Goal: Consume media (video, audio): Consume media (video, audio)

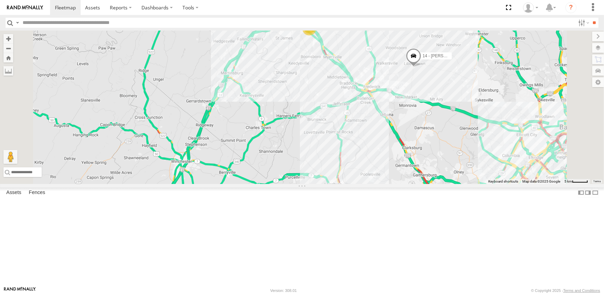
click at [0, 0] on link at bounding box center [0, 0] width 0 height 0
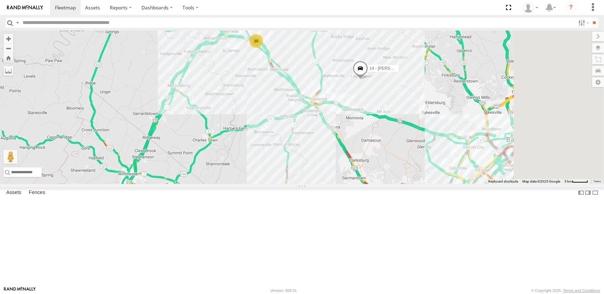
drag, startPoint x: 509, startPoint y: 123, endPoint x: 453, endPoint y: 135, distance: 57.2
click at [453, 134] on div "10 14 - JERMAINE" at bounding box center [302, 108] width 604 height 154
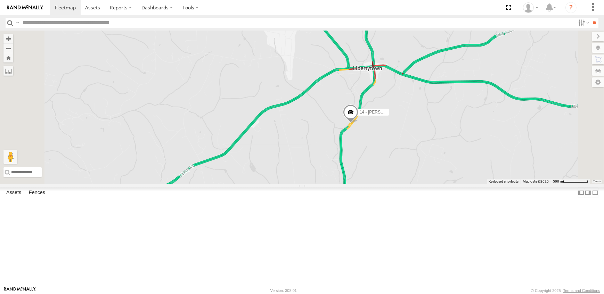
drag, startPoint x: 479, startPoint y: 246, endPoint x: 460, endPoint y: 162, distance: 86.9
click at [389, 116] on label "14 - JERMAINE" at bounding box center [371, 112] width 35 height 7
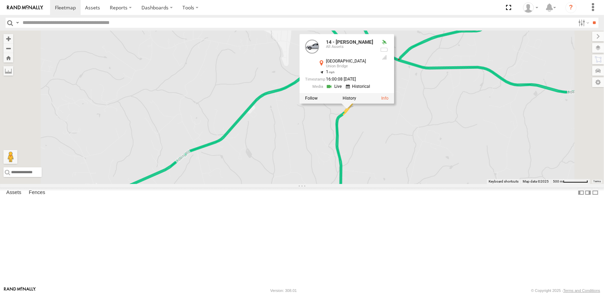
click at [344, 90] on link at bounding box center [335, 86] width 18 height 7
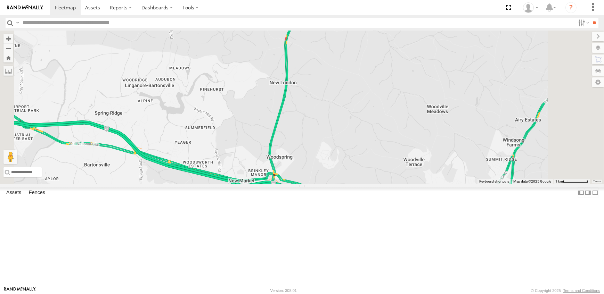
drag, startPoint x: 404, startPoint y: 260, endPoint x: 409, endPoint y: 135, distance: 124.1
click at [409, 135] on div "14 - JERMAINE 14 - JERMAINE All Assets Green Valley Rd Union Bridge 39.47425 , …" at bounding box center [302, 108] width 604 height 154
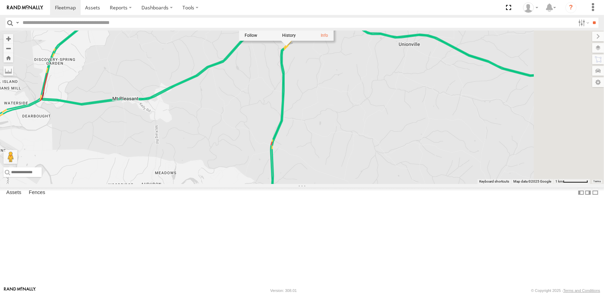
drag, startPoint x: 414, startPoint y: 87, endPoint x: 399, endPoint y: 201, distance: 115.6
click at [399, 184] on div "14 - JERMAINE 14 - JERMAINE All Assets Green Valley Rd Union Bridge 39.47425 , …" at bounding box center [302, 108] width 604 height 154
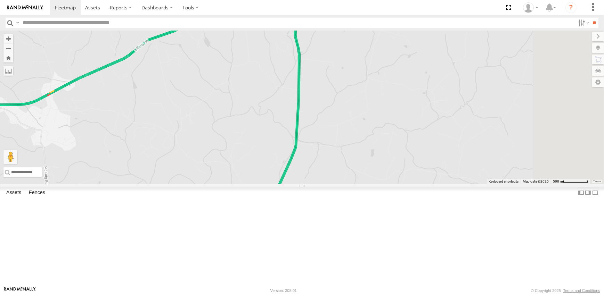
drag, startPoint x: 441, startPoint y: 76, endPoint x: 405, endPoint y: 197, distance: 126.1
click at [405, 184] on div "14 - JERMAINE 14 - JERMAINE All Assets Green Valley Rd Union Bridge 39.47425 , …" at bounding box center [302, 108] width 604 height 154
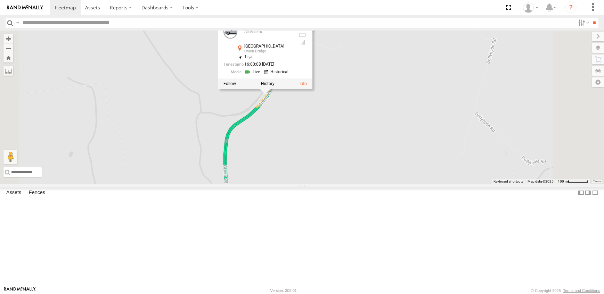
drag, startPoint x: 369, startPoint y: 51, endPoint x: 368, endPoint y: 168, distance: 116.7
click at [368, 168] on div "14 - JERMAINE 14 - JERMAINE All Assets Green Valley Rd Union Bridge 39.47425 , …" at bounding box center [302, 108] width 604 height 154
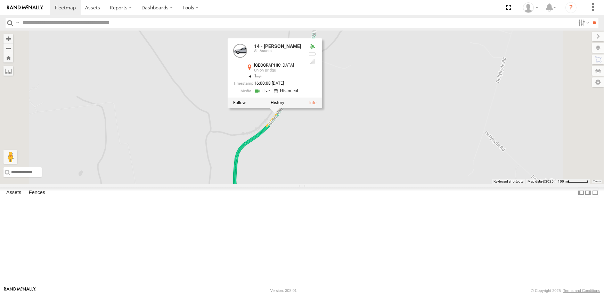
click at [272, 94] on link at bounding box center [263, 91] width 18 height 7
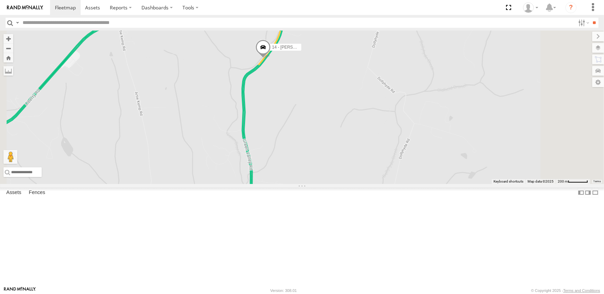
drag, startPoint x: 368, startPoint y: 220, endPoint x: 359, endPoint y: 143, distance: 77.3
click at [359, 143] on div "14 - JERMAINE" at bounding box center [302, 108] width 604 height 154
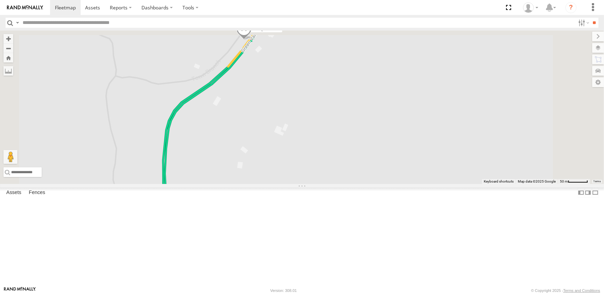
drag, startPoint x: 365, startPoint y: 59, endPoint x: 330, endPoint y: 224, distance: 168.6
click at [330, 184] on div "14 - JERMAINE" at bounding box center [302, 108] width 604 height 154
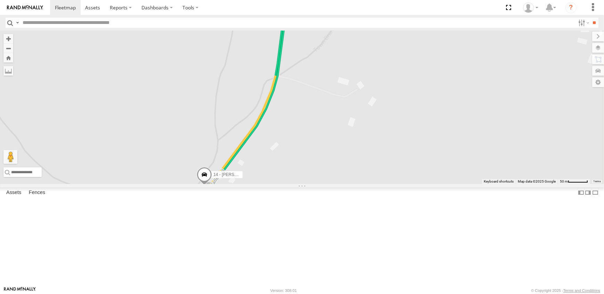
drag, startPoint x: 386, startPoint y: 94, endPoint x: 360, endPoint y: 189, distance: 98.9
click at [360, 184] on div "14 - JERMAINE" at bounding box center [302, 108] width 604 height 154
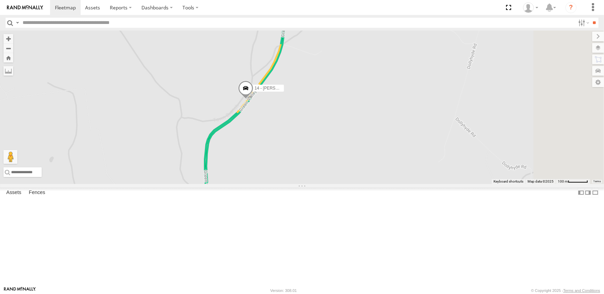
drag, startPoint x: 360, startPoint y: 235, endPoint x: 368, endPoint y: 163, distance: 72.0
click at [368, 163] on div "14 - JERMAINE" at bounding box center [302, 108] width 604 height 154
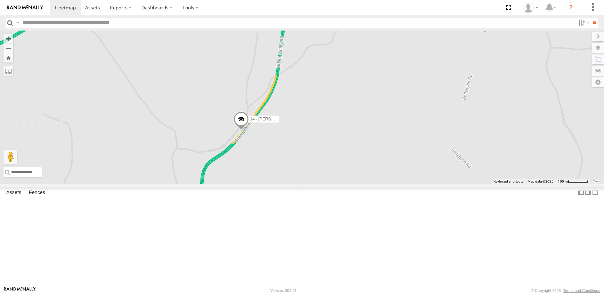
drag, startPoint x: 392, startPoint y: 96, endPoint x: 388, endPoint y: 129, distance: 33.6
click at [388, 129] on div "14 - JERMAINE" at bounding box center [302, 108] width 604 height 154
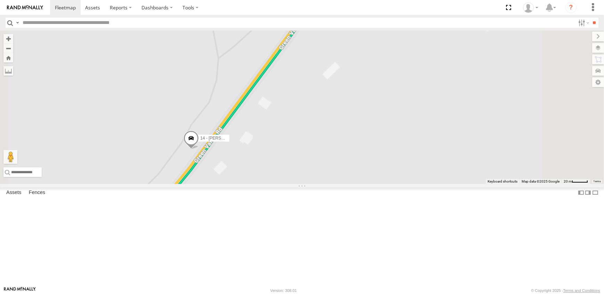
click at [199, 149] on span at bounding box center [190, 140] width 15 height 19
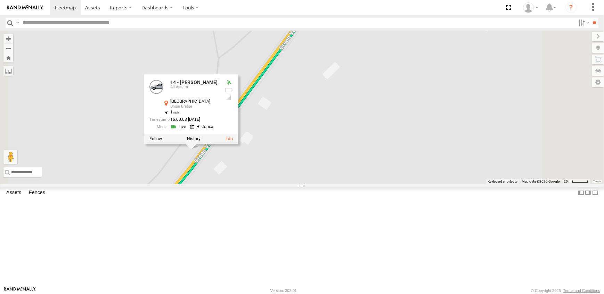
click at [188, 131] on link at bounding box center [179, 127] width 18 height 7
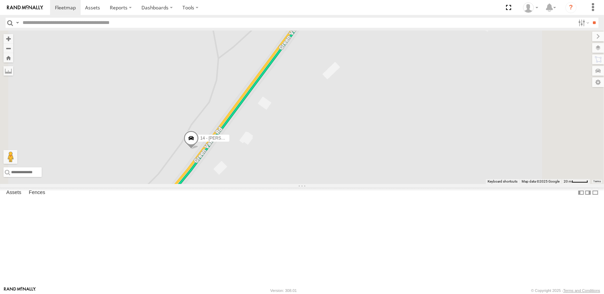
click at [199, 149] on span at bounding box center [190, 140] width 15 height 19
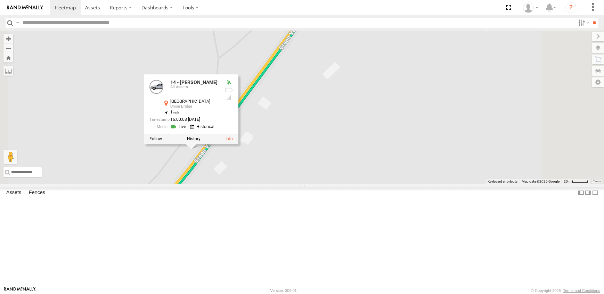
click at [188, 131] on link at bounding box center [179, 127] width 18 height 7
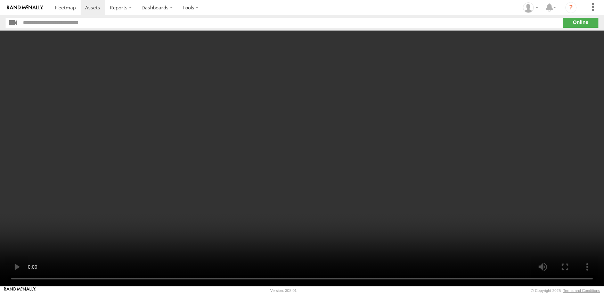
click at [309, 195] on video at bounding box center [302, 159] width 604 height 256
click at [340, 118] on video at bounding box center [302, 159] width 604 height 256
click at [310, 223] on video at bounding box center [302, 159] width 604 height 256
drag, startPoint x: 315, startPoint y: 91, endPoint x: 296, endPoint y: 72, distance: 26.8
click at [310, 83] on video at bounding box center [302, 159] width 604 height 256
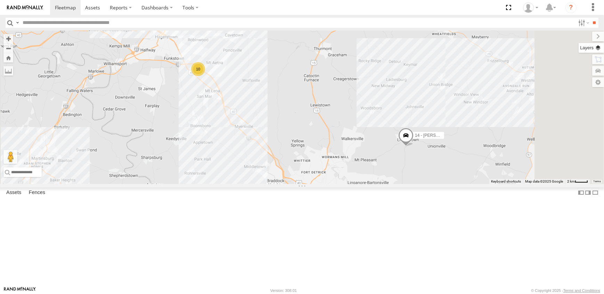
click at [597, 46] on label at bounding box center [590, 48] width 25 height 10
click at [0, 0] on span "Overlays" at bounding box center [0, 0] width 0 height 0
click at [0, 0] on span "Traffic" at bounding box center [0, 0] width 0 height 0
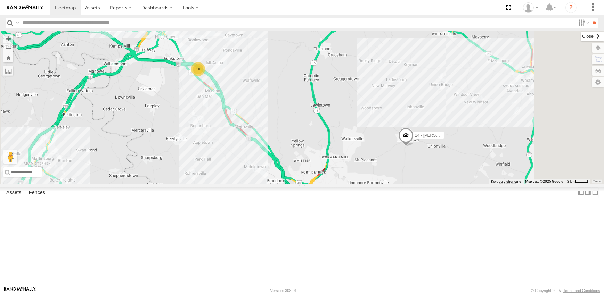
click at [581, 35] on label at bounding box center [592, 37] width 23 height 10
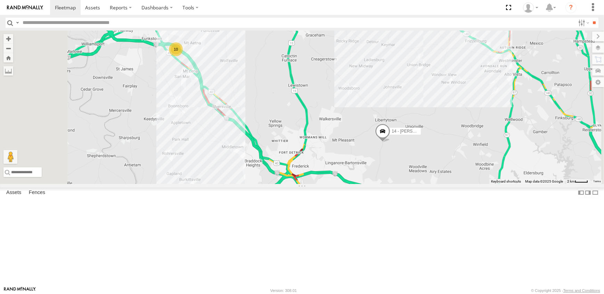
click at [390, 142] on span at bounding box center [382, 133] width 15 height 19
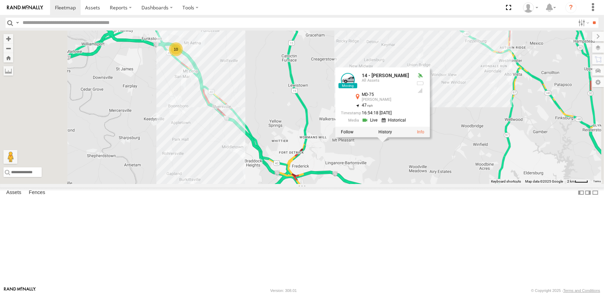
click at [379, 124] on link at bounding box center [371, 120] width 18 height 7
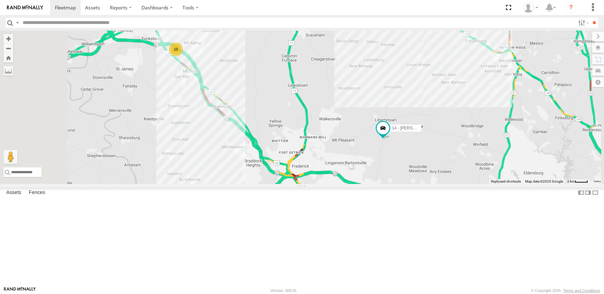
click at [0, 0] on link at bounding box center [0, 0] width 0 height 0
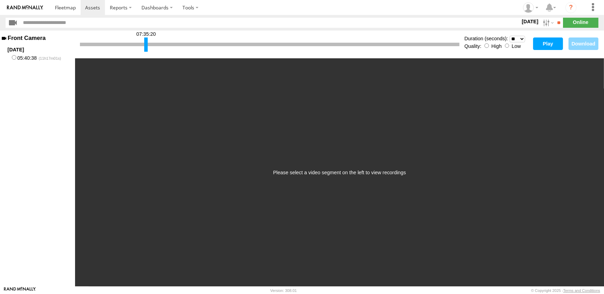
drag, startPoint x: 82, startPoint y: 45, endPoint x: 146, endPoint y: 46, distance: 64.3
click at [146, 46] on div at bounding box center [145, 45] width 3 height 14
click at [522, 39] on select "* ** ** ** ** ** ** *** *** *** ***" at bounding box center [517, 39] width 16 height 7
select select "**"
click at [509, 36] on select "* ** ** ** ** ** ** *** *** *** ***" at bounding box center [517, 39] width 16 height 7
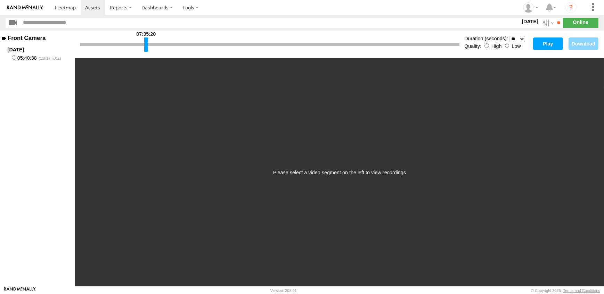
click at [549, 45] on button "Play" at bounding box center [548, 44] width 30 height 13
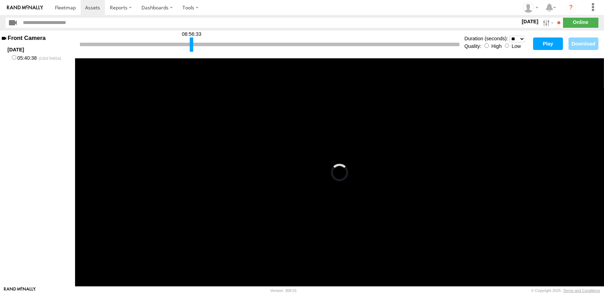
click at [191, 45] on div at bounding box center [191, 45] width 3 height 14
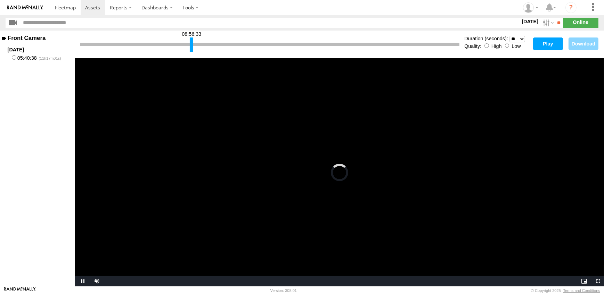
click at [542, 44] on button "Play" at bounding box center [548, 44] width 30 height 13
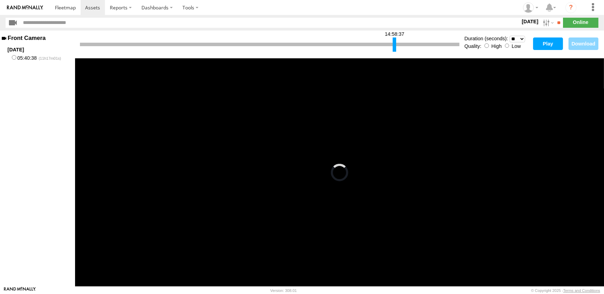
drag, startPoint x: 191, startPoint y: 46, endPoint x: 394, endPoint y: 42, distance: 202.9
click at [394, 42] on div at bounding box center [394, 45] width 3 height 14
click at [544, 45] on button "Play" at bounding box center [548, 44] width 30 height 13
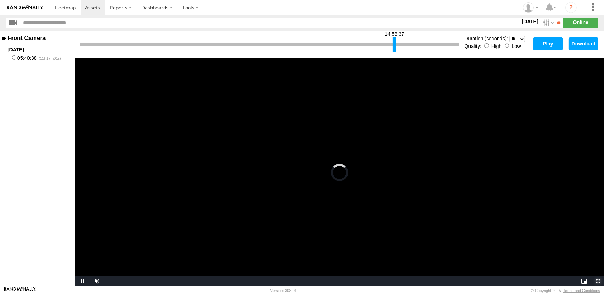
drag, startPoint x: 598, startPoint y: 282, endPoint x: 599, endPoint y: 315, distance: 33.0
click at [598, 281] on span "Video Player" at bounding box center [597, 281] width 14 height 0
